Goal: Information Seeking & Learning: Learn about a topic

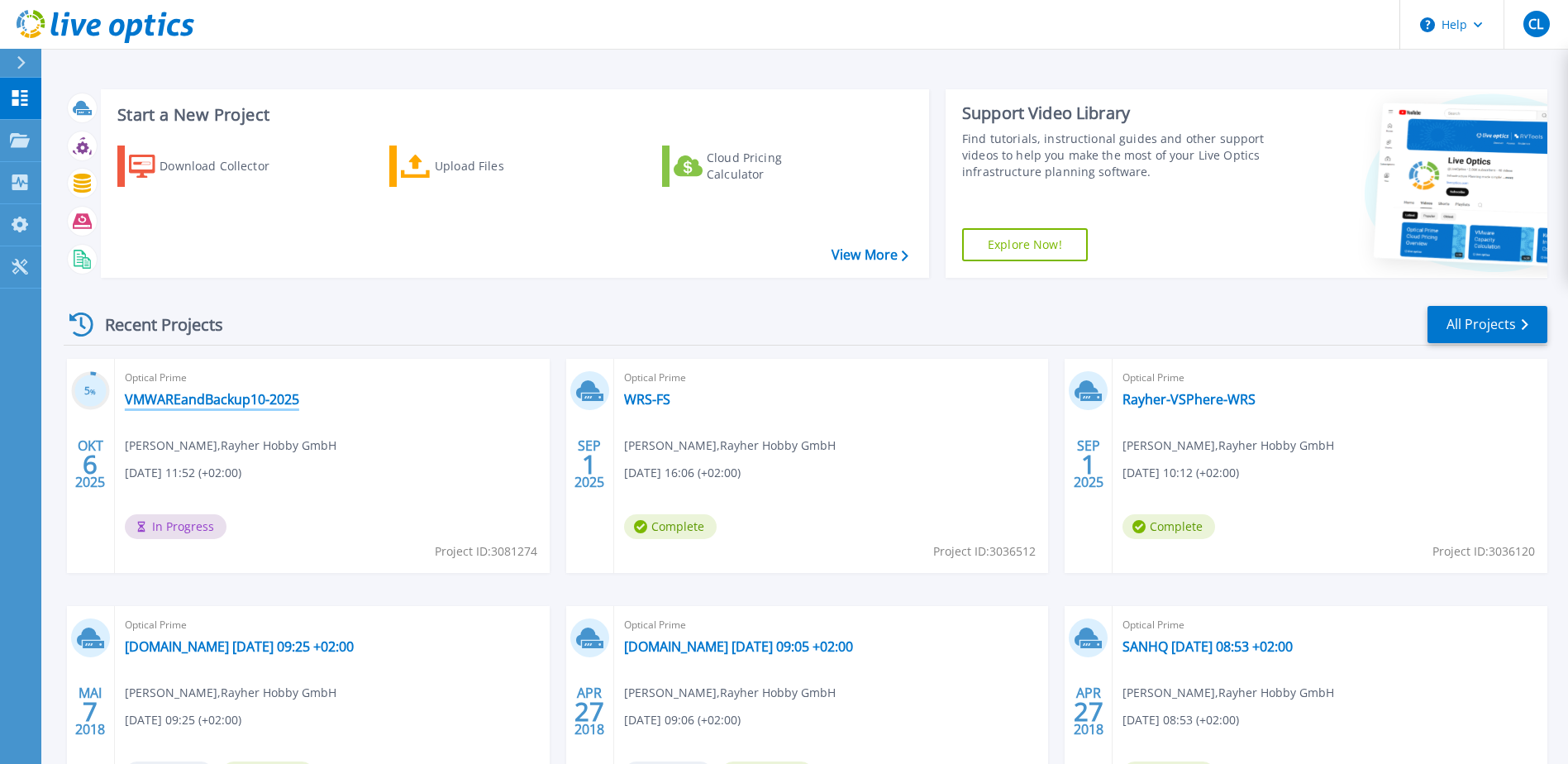
click at [279, 396] on link "VMWAREandBackup10-2025" at bounding box center [212, 399] width 175 height 17
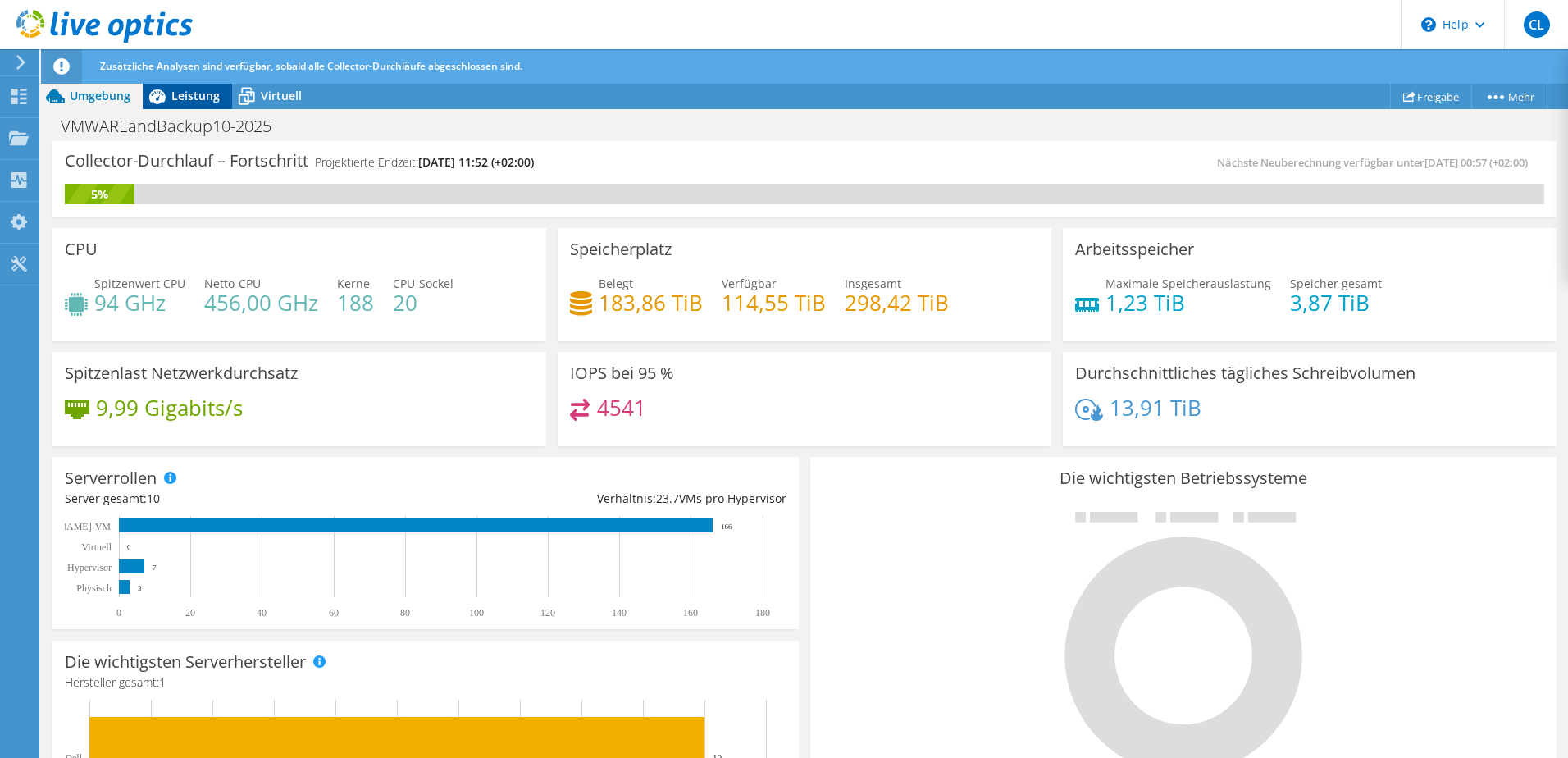
click at [191, 98] on span "Leistung" at bounding box center [196, 95] width 49 height 16
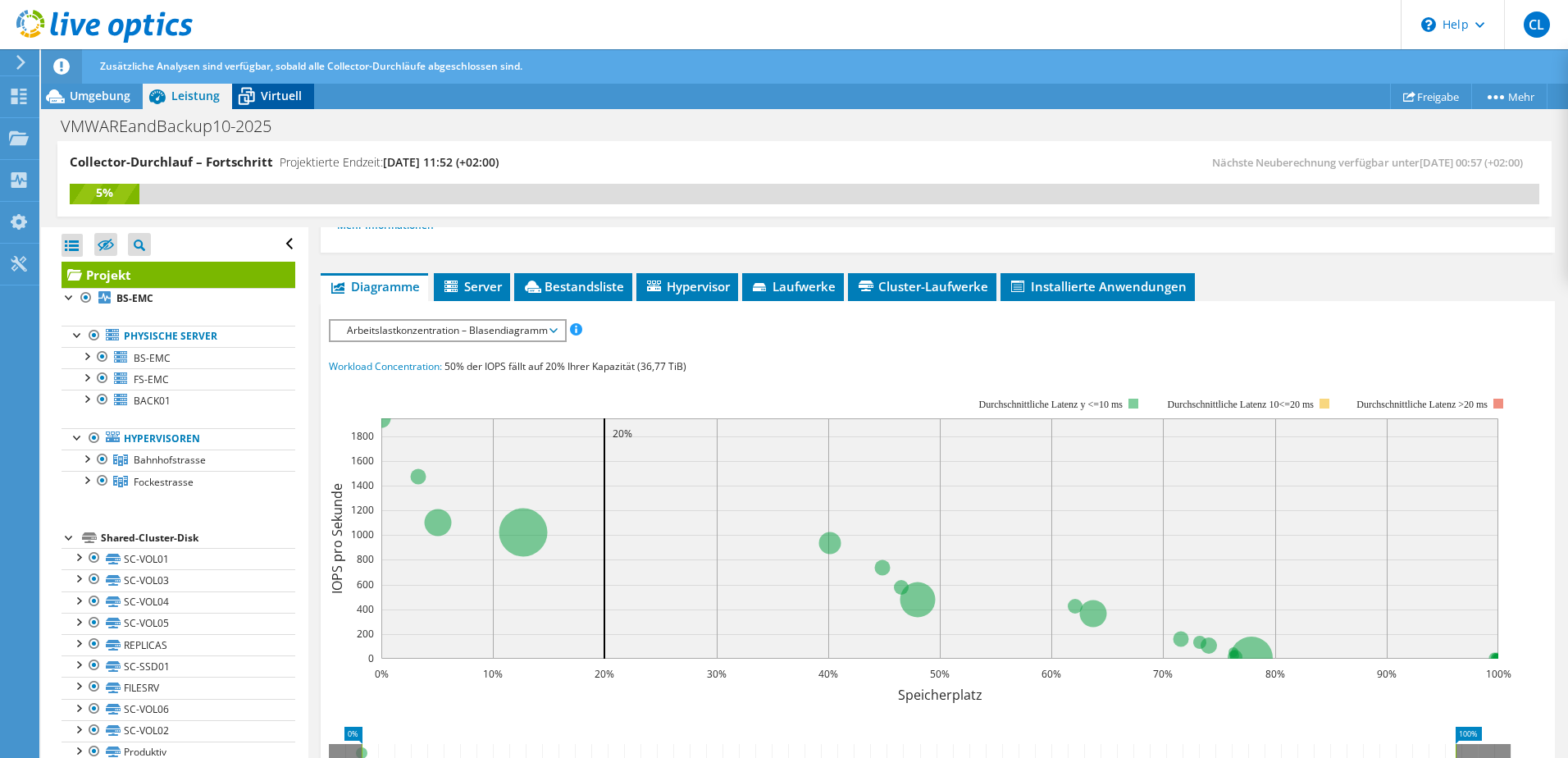
click at [274, 85] on div "Virtuell" at bounding box center [273, 96] width 82 height 26
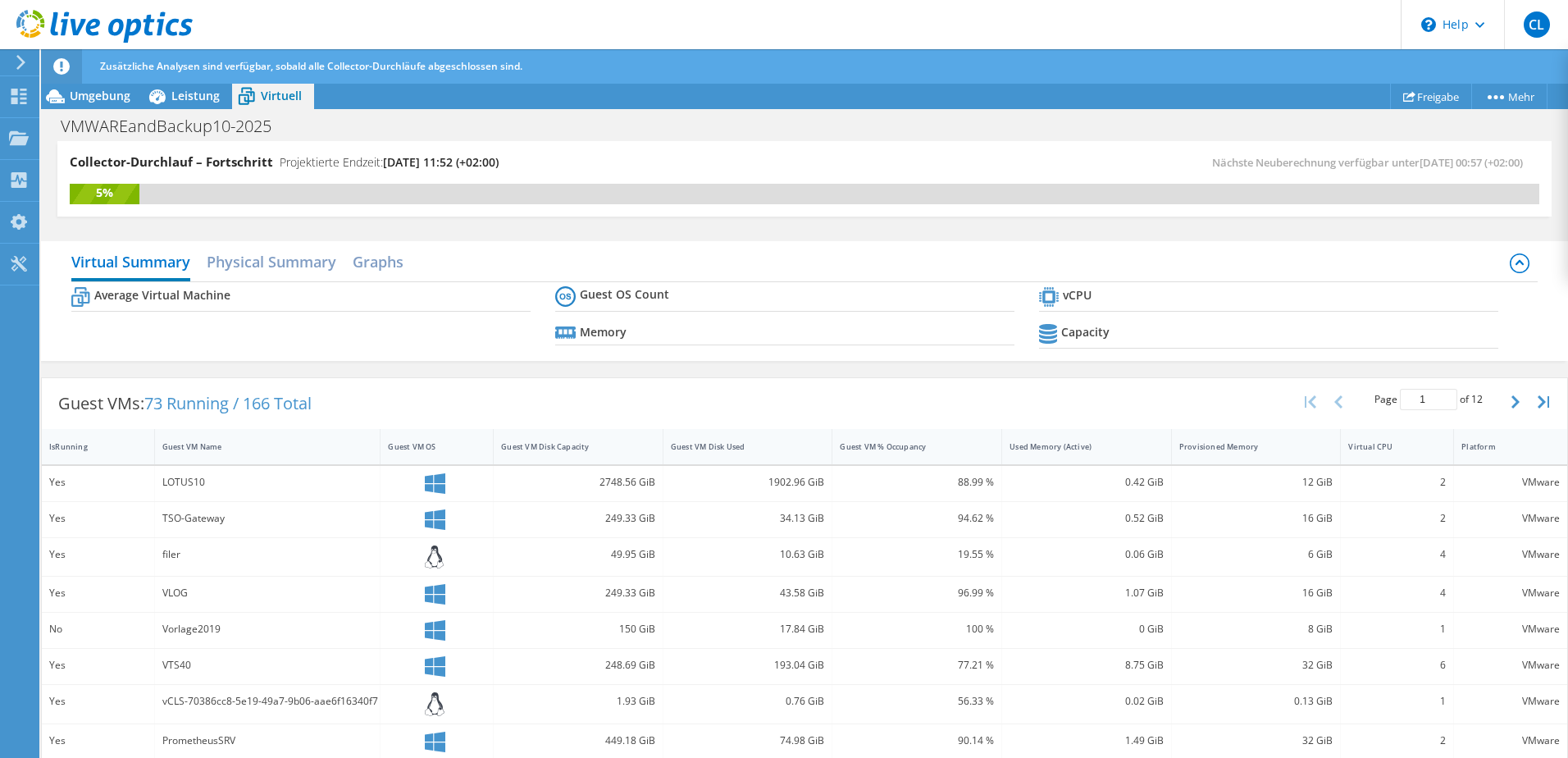
scroll to position [492, 0]
click at [732, 614] on div "17.84 GiB" at bounding box center [748, 630] width 170 height 36
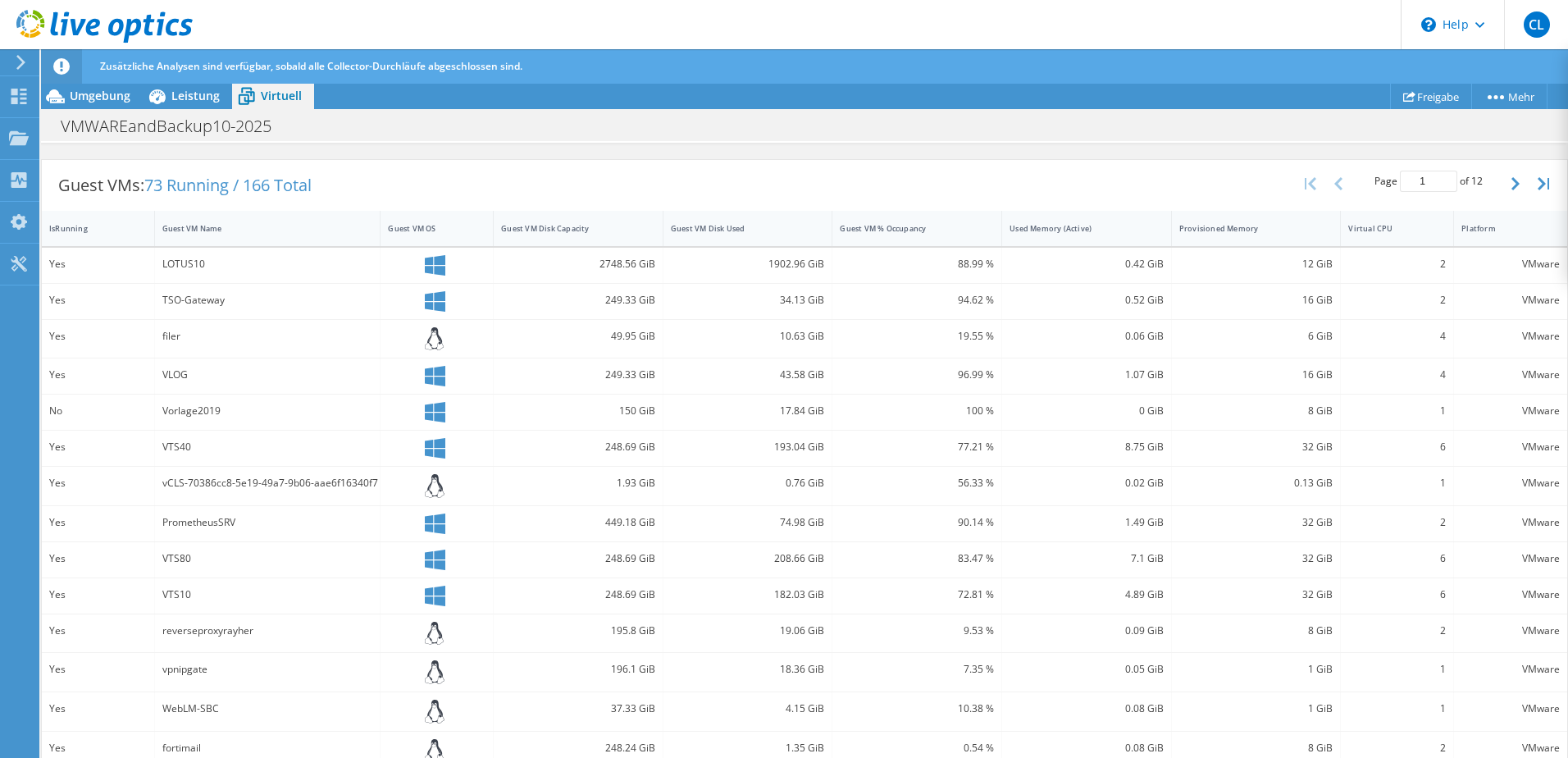
scroll to position [451, 0]
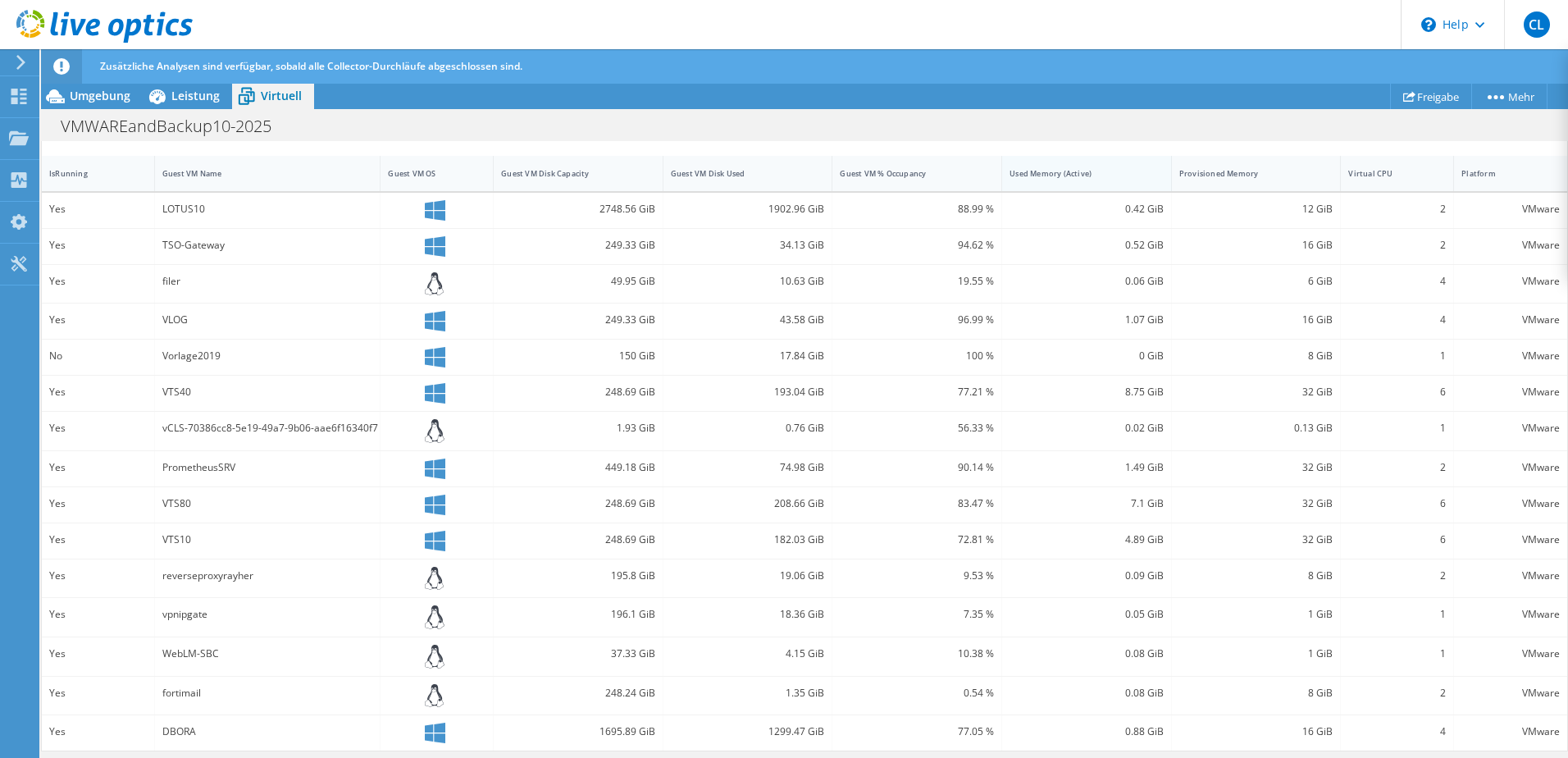
click at [1069, 176] on div "Used Memory (Active)" at bounding box center [1076, 173] width 134 height 10
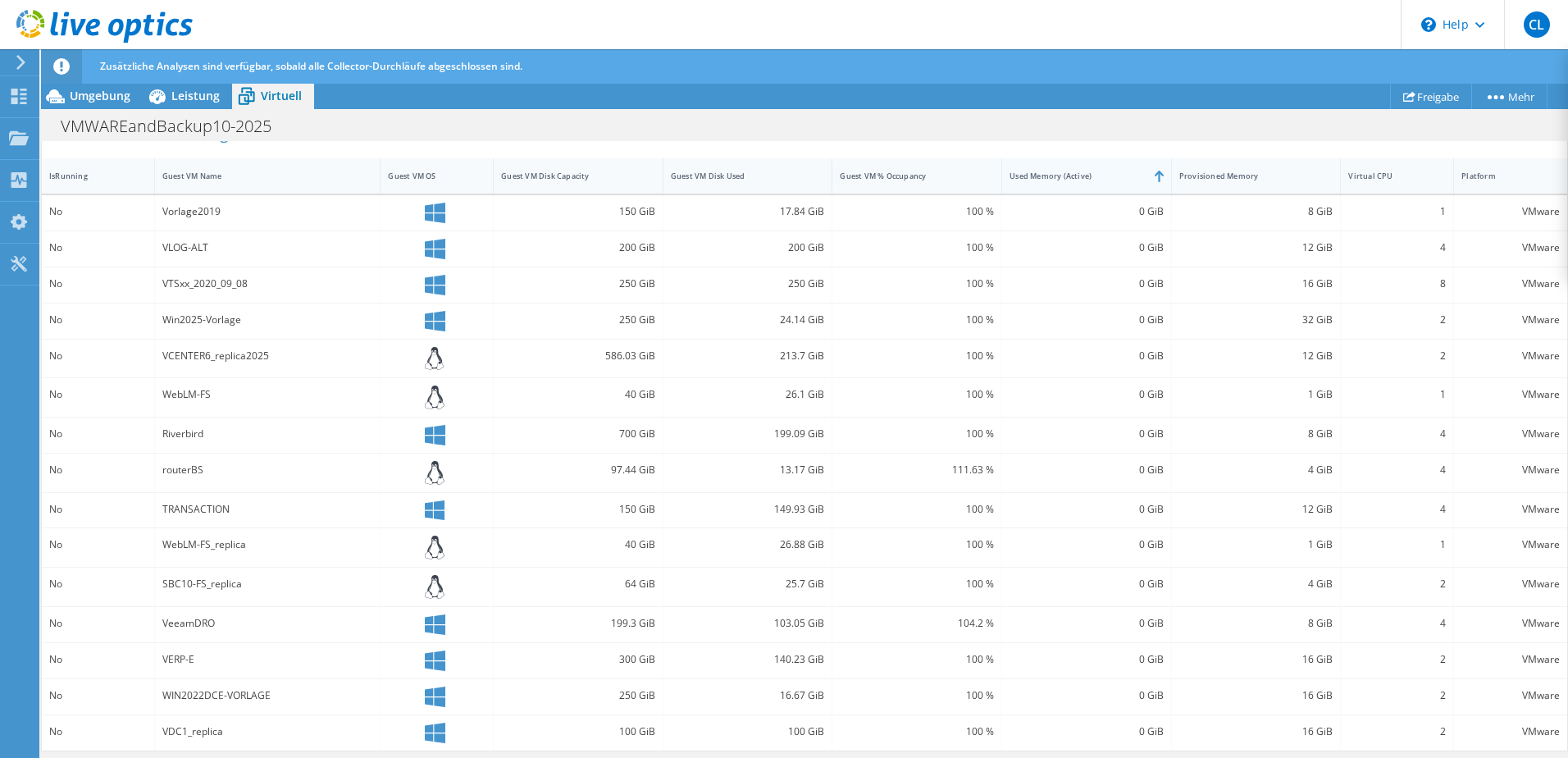
click at [1069, 176] on div "Used Memory (Active)" at bounding box center [1076, 176] width 134 height 10
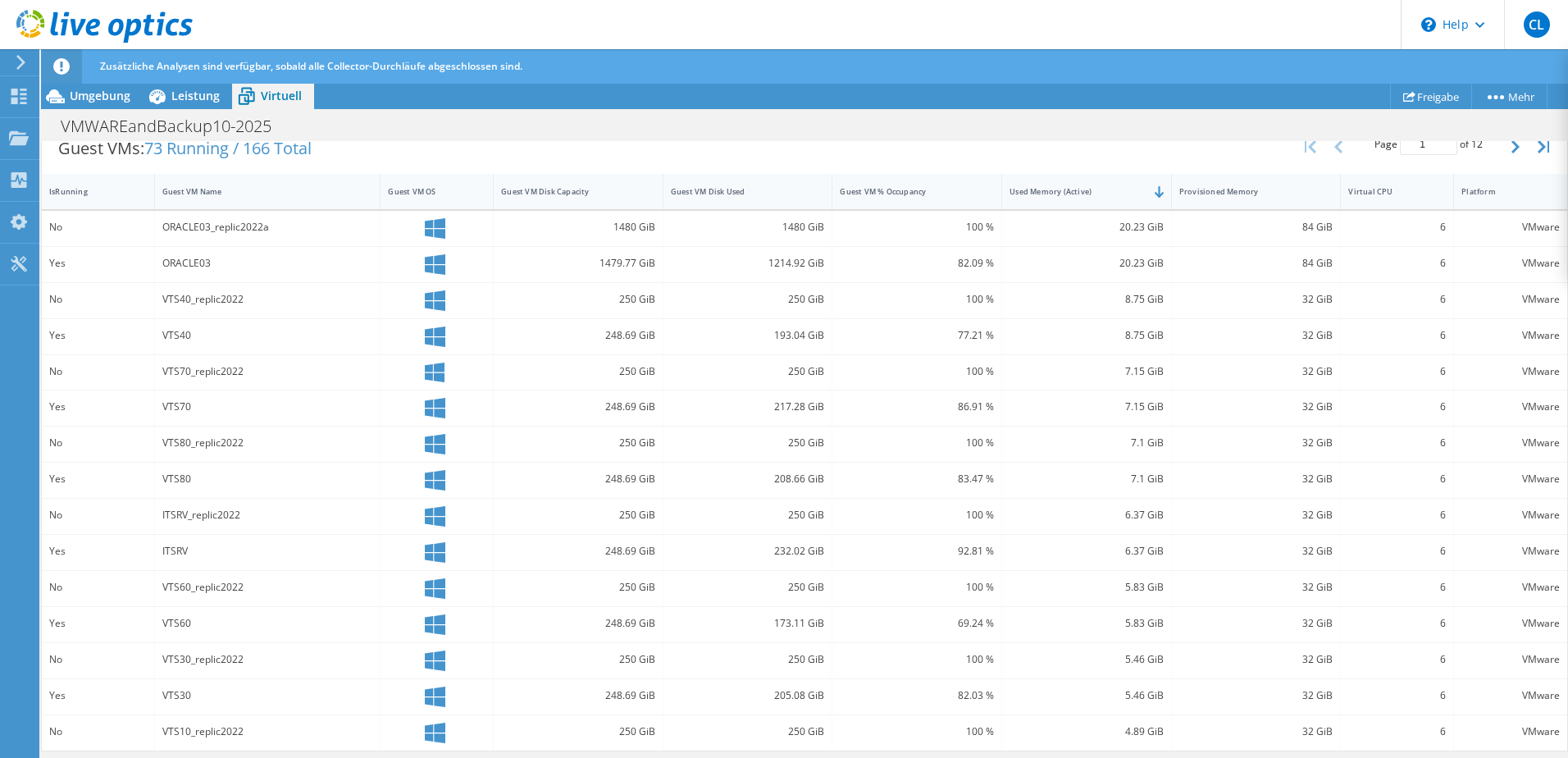
click at [264, 269] on div "ORACLE03" at bounding box center [267, 262] width 211 height 18
click at [964, 262] on div "82.09 %" at bounding box center [917, 262] width 154 height 18
click at [1122, 262] on div "20.23 GiB" at bounding box center [1086, 262] width 154 height 18
click at [1100, 262] on div "20.23 GiB" at bounding box center [1086, 262] width 154 height 18
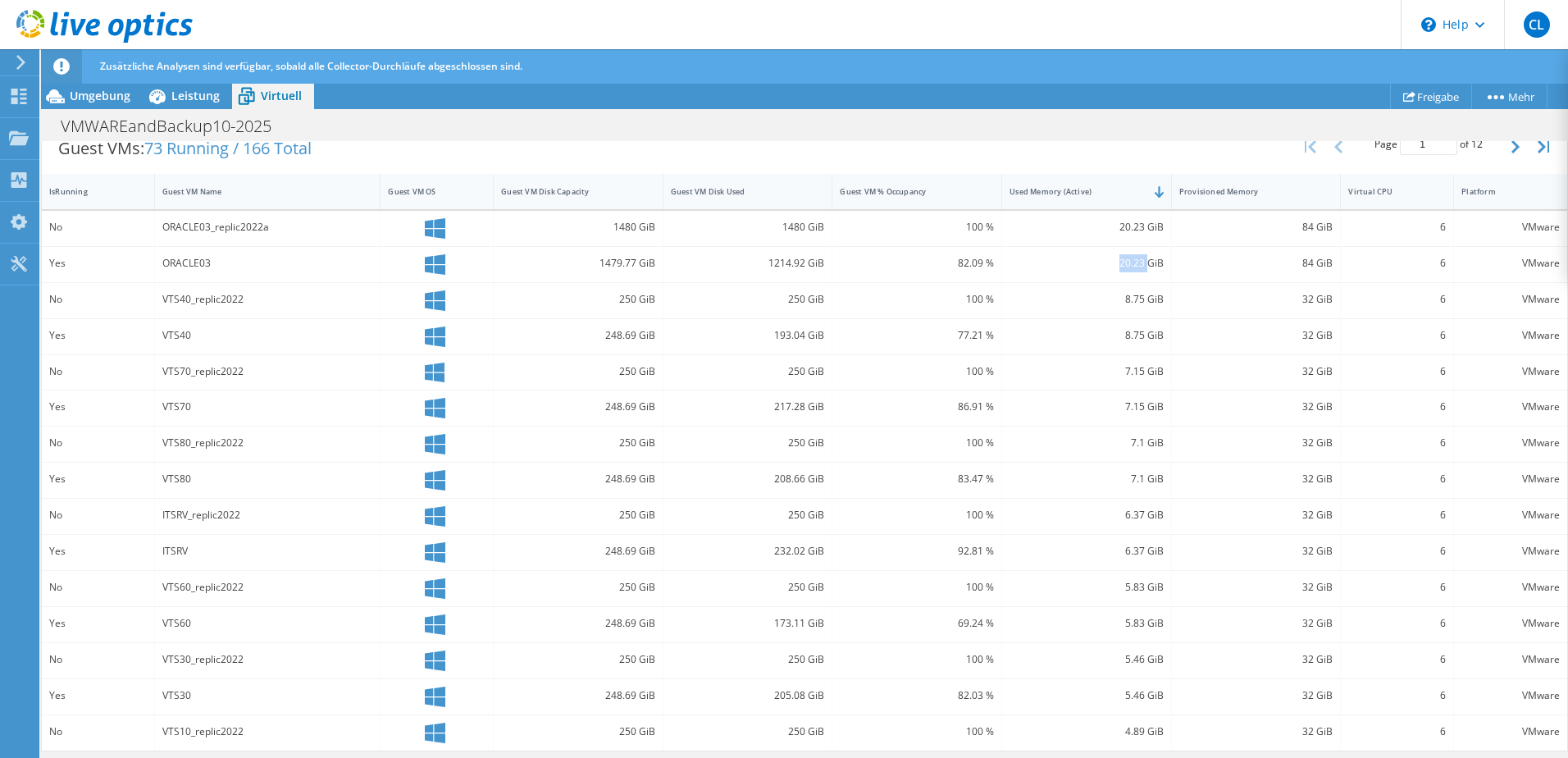
drag, startPoint x: 1100, startPoint y: 262, endPoint x: 1062, endPoint y: 268, distance: 38.5
click at [1062, 268] on div "20.23 GiB" at bounding box center [1086, 262] width 154 height 18
click at [188, 259] on div "ORACLE03" at bounding box center [267, 262] width 211 height 18
drag, startPoint x: 191, startPoint y: 261, endPoint x: 164, endPoint y: 268, distance: 27.9
click at [164, 268] on div "ORACLE03" at bounding box center [267, 262] width 211 height 18
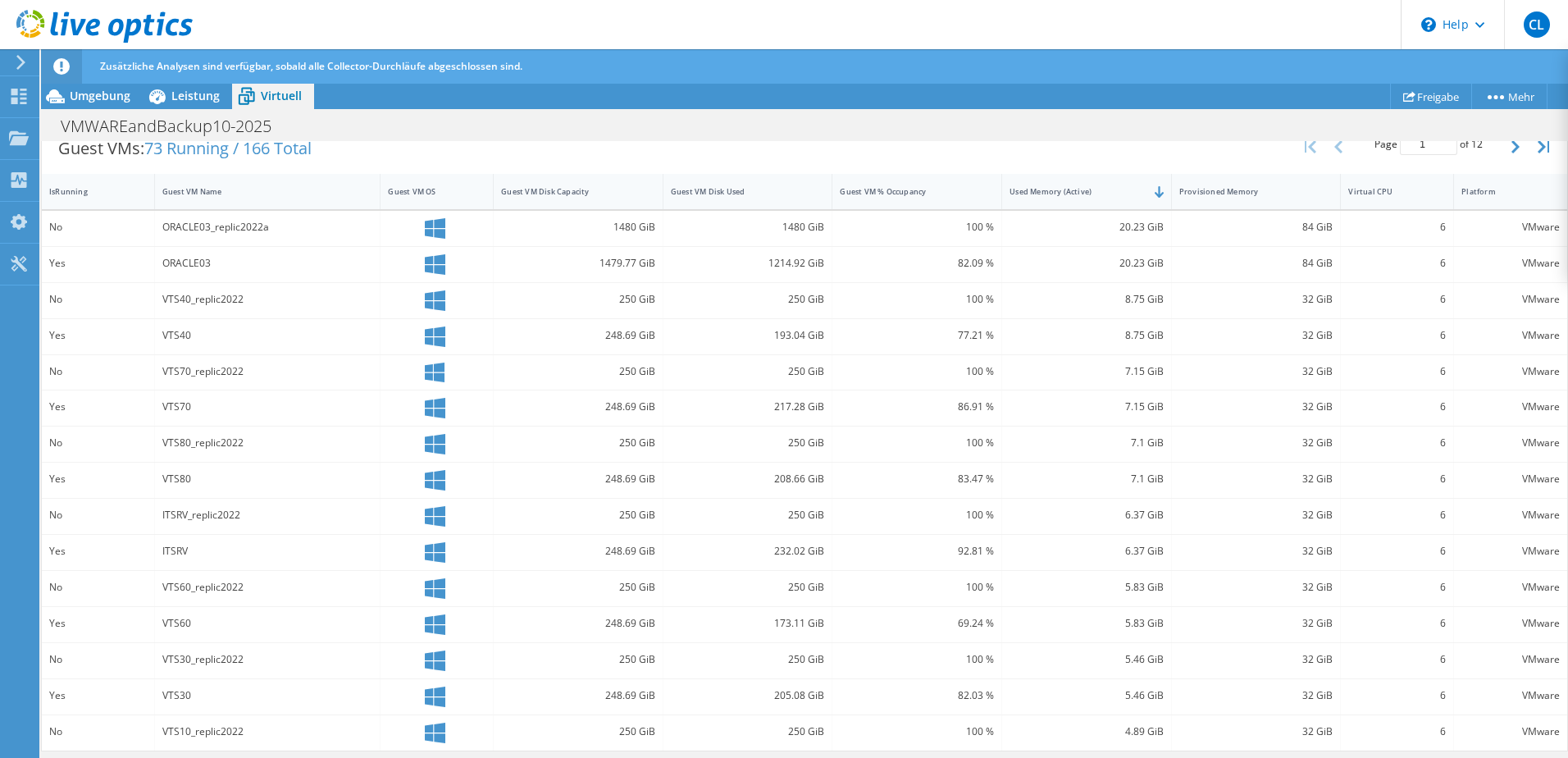
click at [1085, 270] on div "20.23 GiB" at bounding box center [1086, 262] width 154 height 18
drag, startPoint x: 1105, startPoint y: 269, endPoint x: 1195, endPoint y: 269, distance: 90.0
click at [1195, 269] on div "Yes ORACLE03 1479.77 GiB 1214.92 GiB 82.09 % 20.23 GiB 84 GiB 6 VMware" at bounding box center [804, 264] width 1526 height 36
drag, startPoint x: 1195, startPoint y: 269, endPoint x: 1182, endPoint y: 265, distance: 13.6
click at [1182, 265] on div "84 GiB" at bounding box center [1256, 262] width 154 height 18
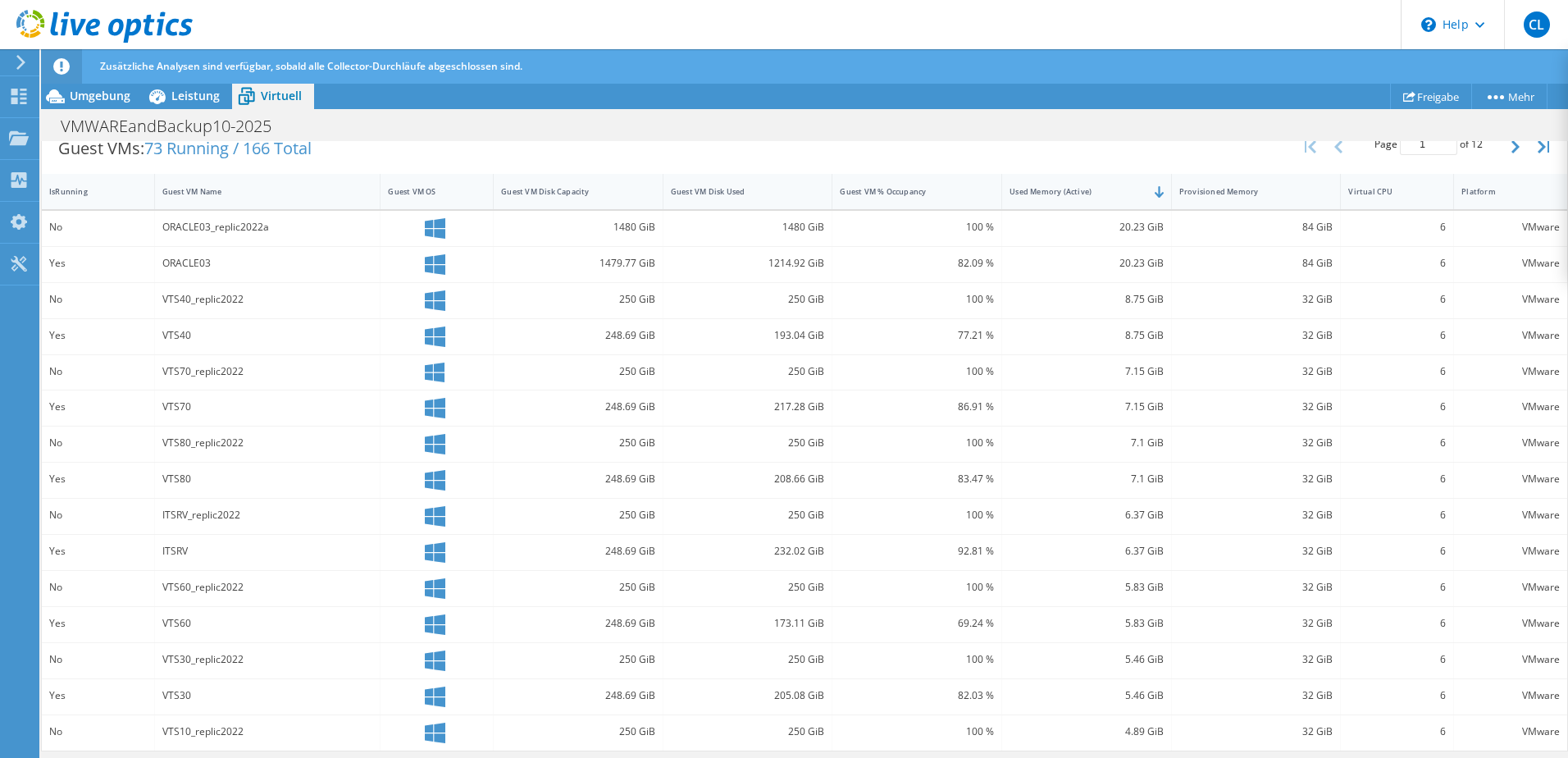
click at [1183, 272] on div "84 GiB" at bounding box center [1257, 264] width 170 height 36
drag, startPoint x: 921, startPoint y: 197, endPoint x: 834, endPoint y: 195, distance: 87.0
click at [834, 195] on div "Guest VM % Occupancy" at bounding box center [907, 191] width 149 height 25
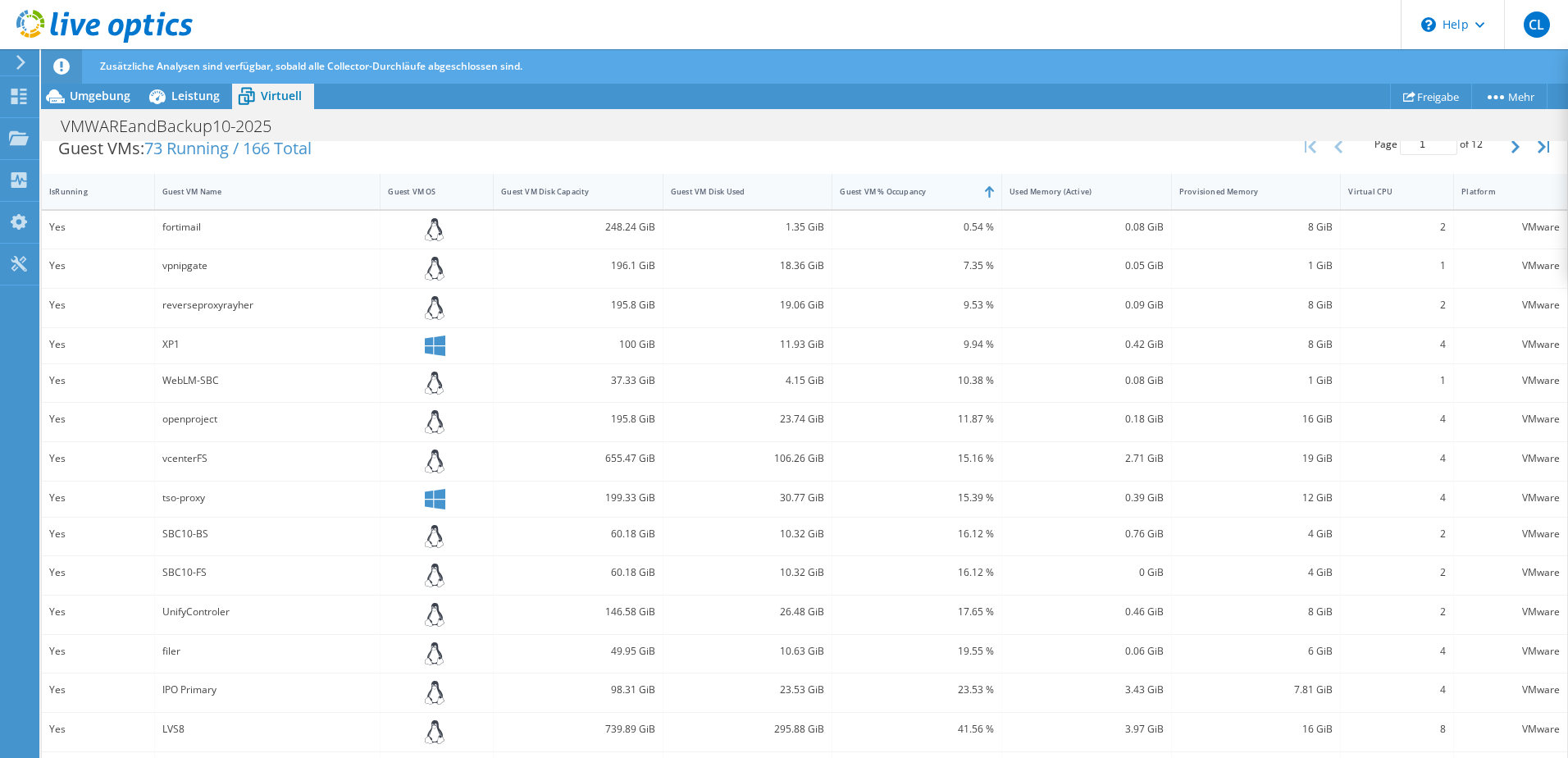
drag, startPoint x: 834, startPoint y: 192, endPoint x: 971, endPoint y: 195, distance: 137.0
click at [971, 195] on div "Guest VM % Occupancy" at bounding box center [907, 191] width 149 height 25
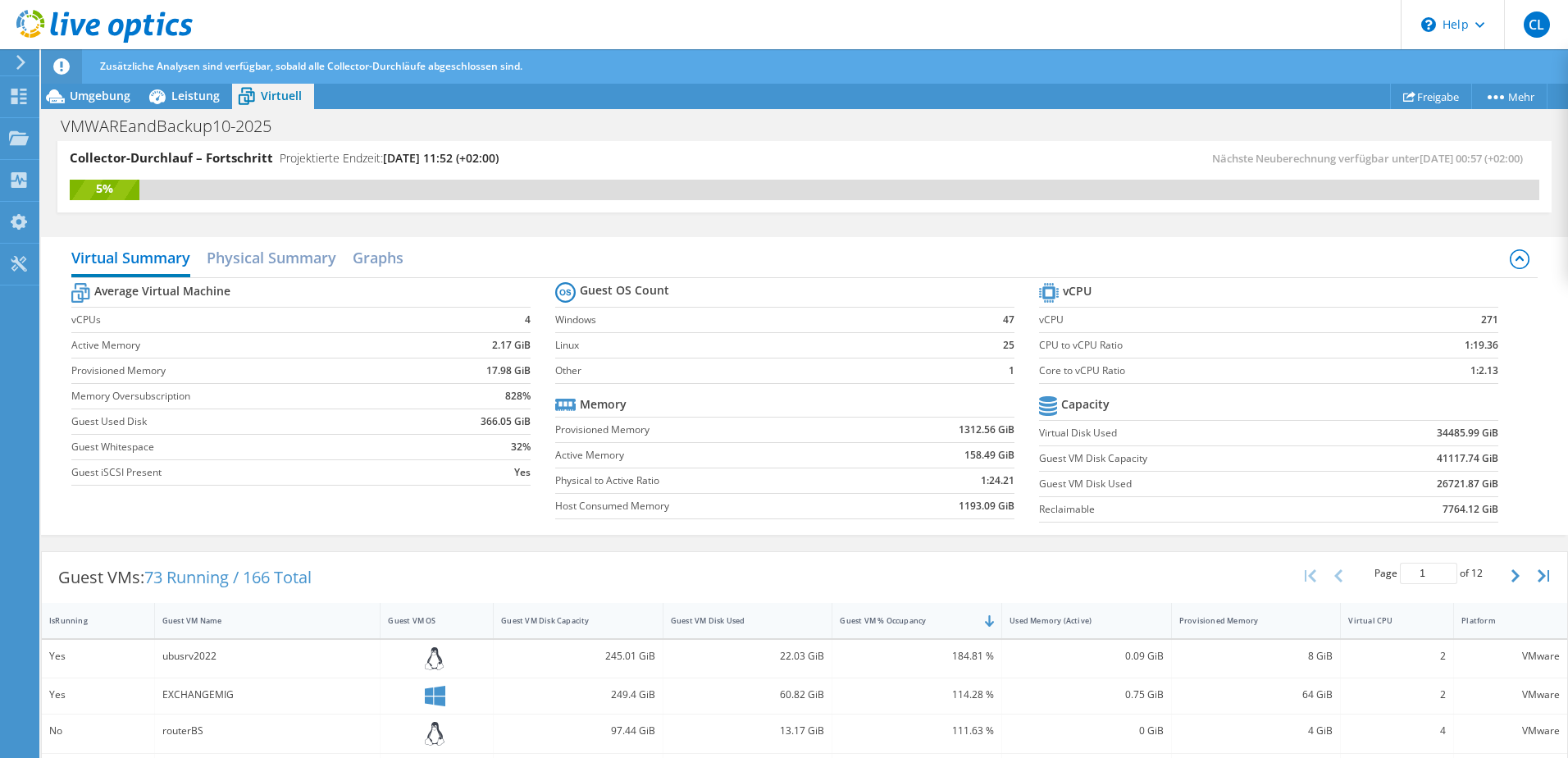
scroll to position [0, 0]
click at [206, 582] on span "73 Running / 166 Total" at bounding box center [228, 581] width 167 height 23
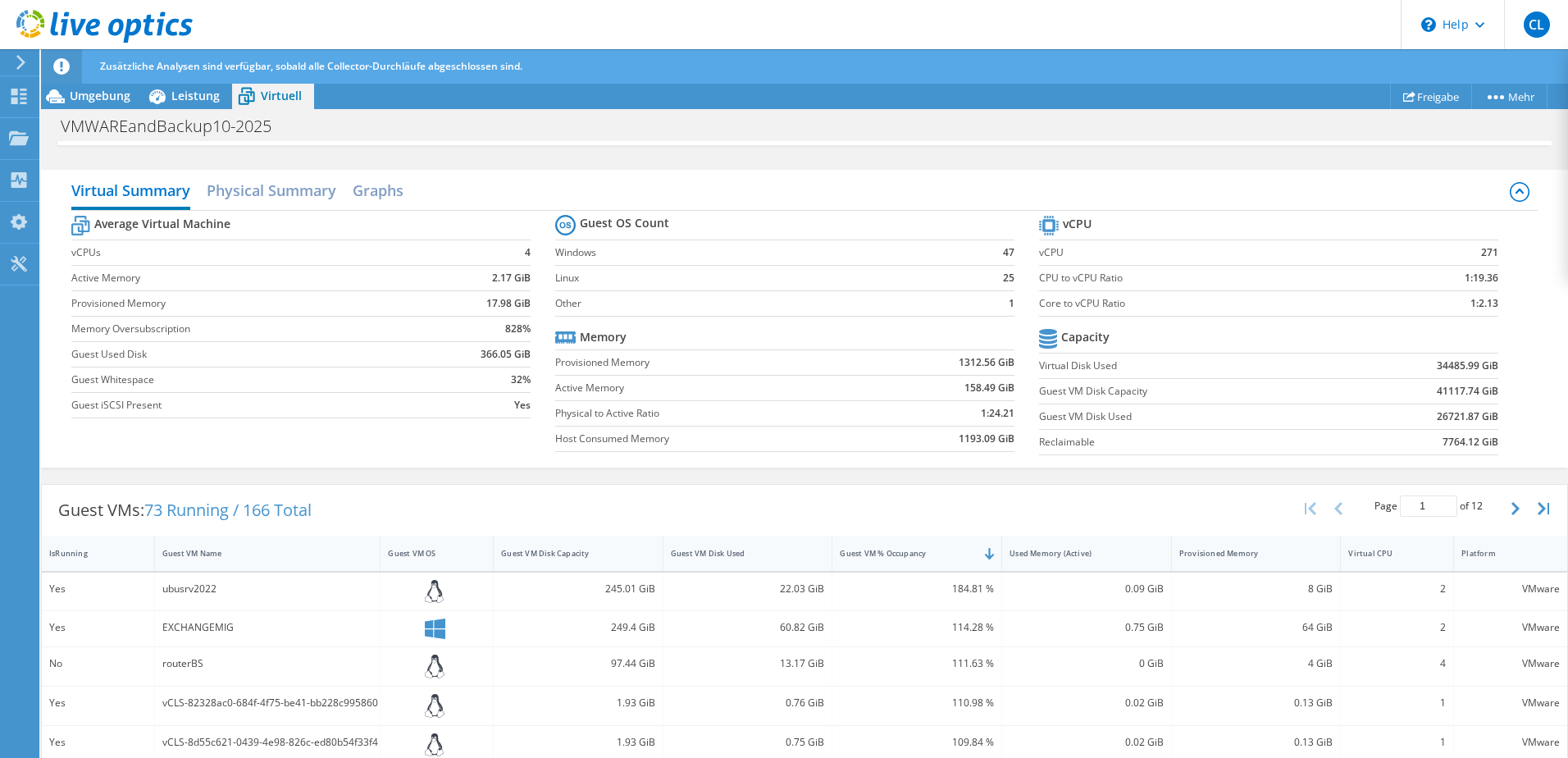
scroll to position [454, 0]
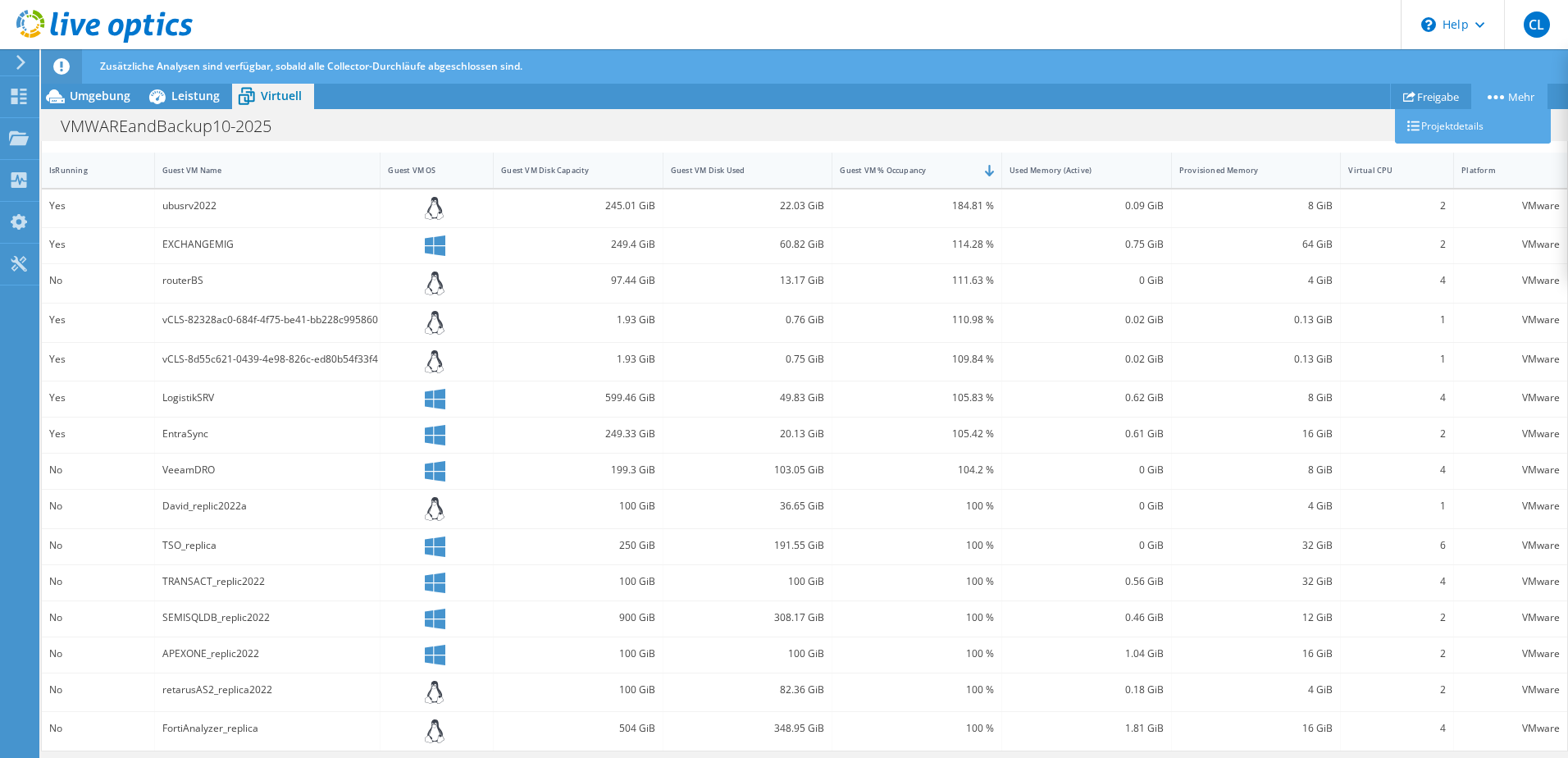
click at [1516, 99] on link "Mehr" at bounding box center [1509, 96] width 76 height 25
click at [1249, 134] on div "VMWAREandBackup10-2025 Drucken" at bounding box center [804, 126] width 1527 height 30
click at [917, 171] on div "Guest VM % Occupancy" at bounding box center [906, 170] width 134 height 10
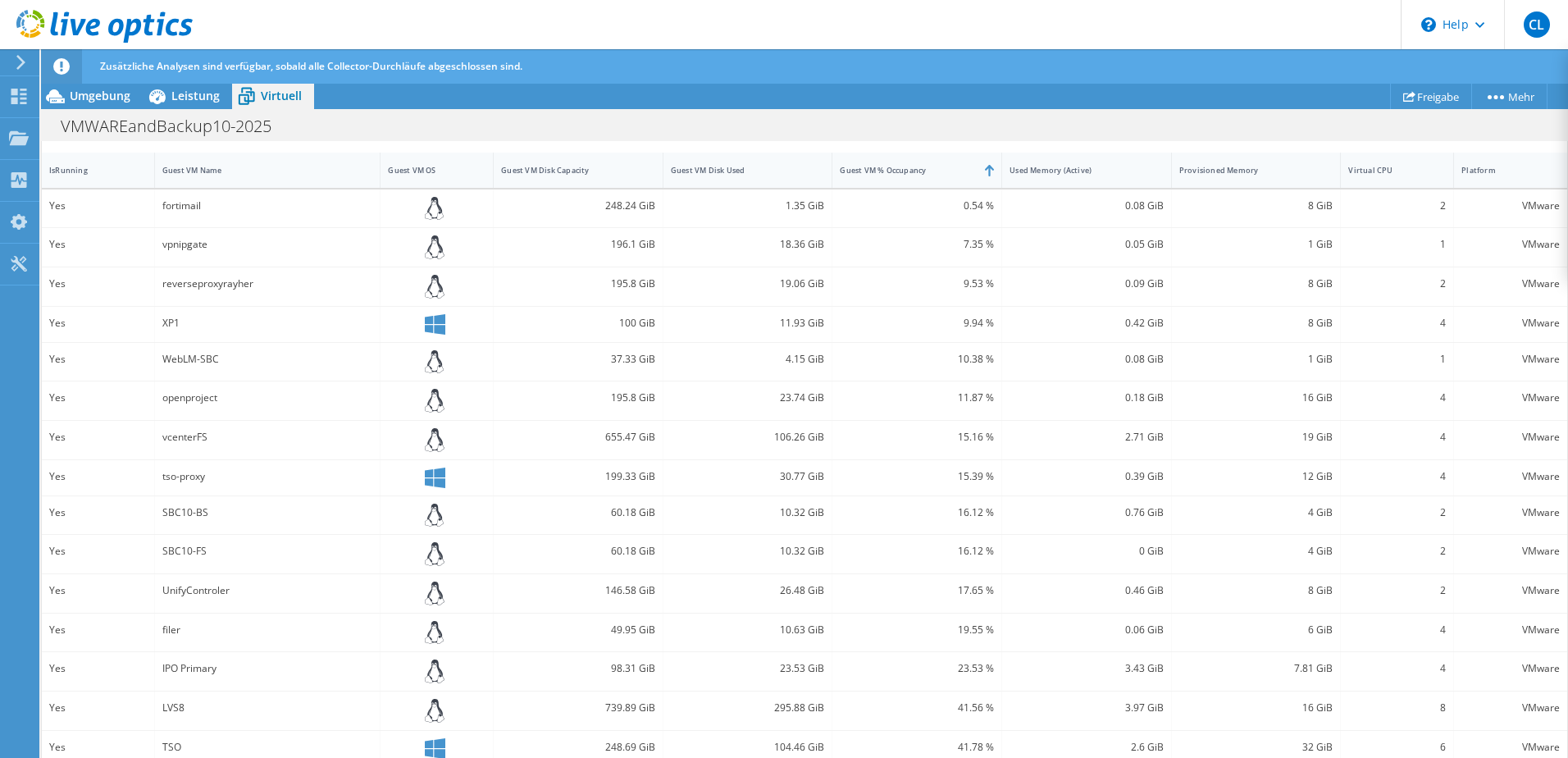
scroll to position [470, 0]
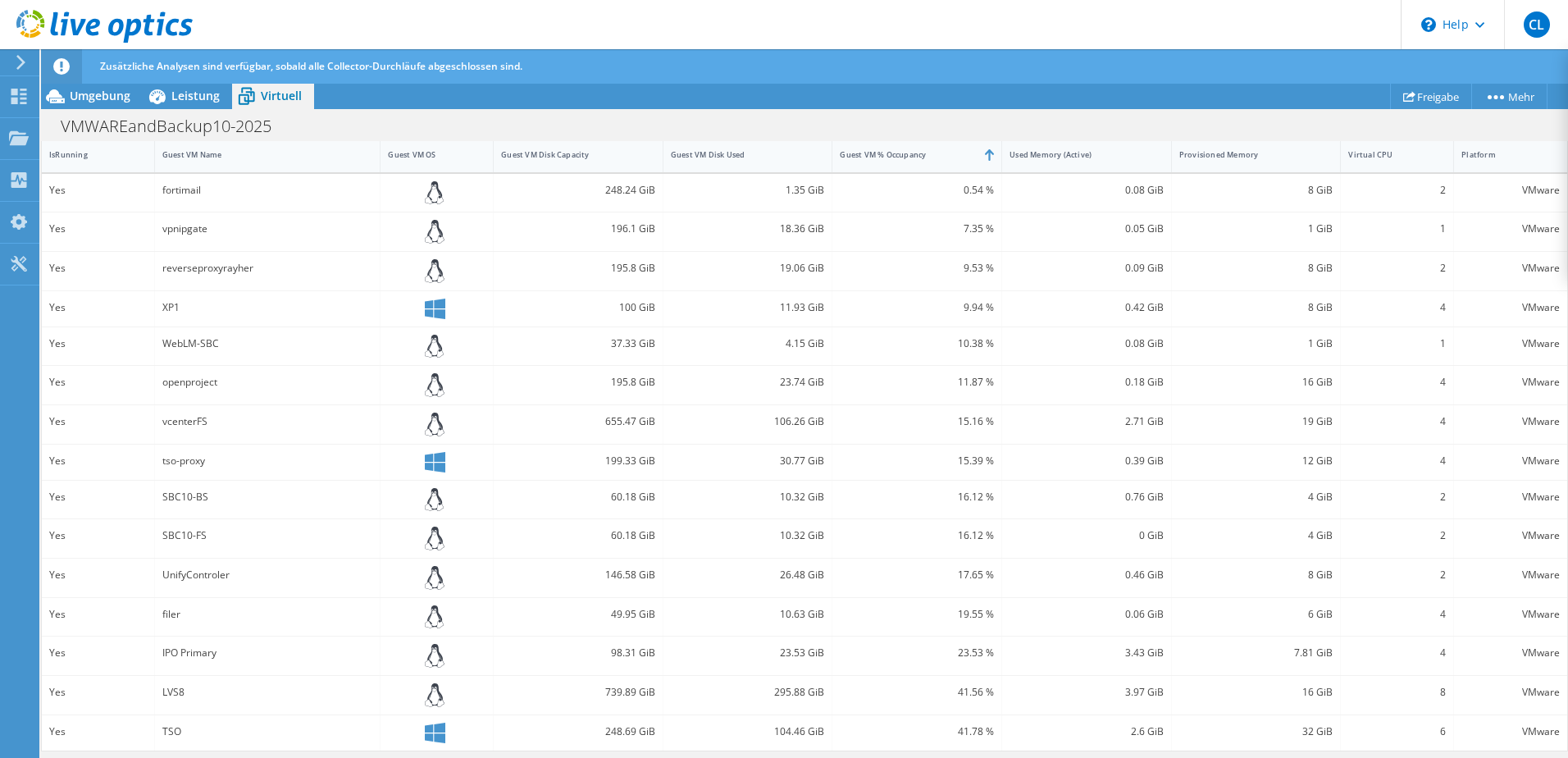
drag, startPoint x: 1353, startPoint y: 602, endPoint x: 1349, endPoint y: 615, distance: 13.6
drag, startPoint x: 1349, startPoint y: 615, endPoint x: 1291, endPoint y: 622, distance: 58.4
click at [1289, 624] on div "6 GiB" at bounding box center [1257, 617] width 170 height 38
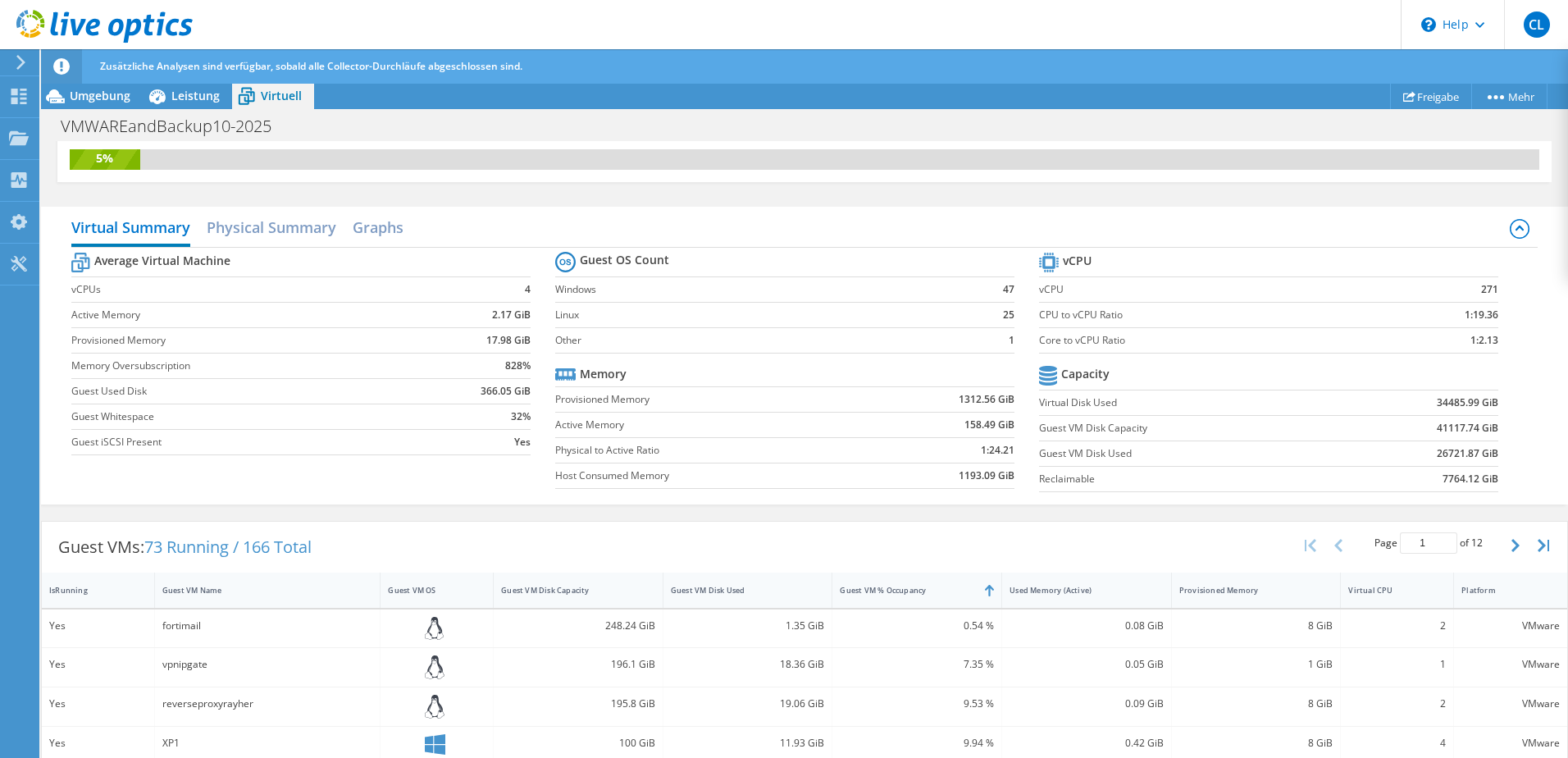
scroll to position [0, 0]
